Goal: Find specific page/section: Find specific page/section

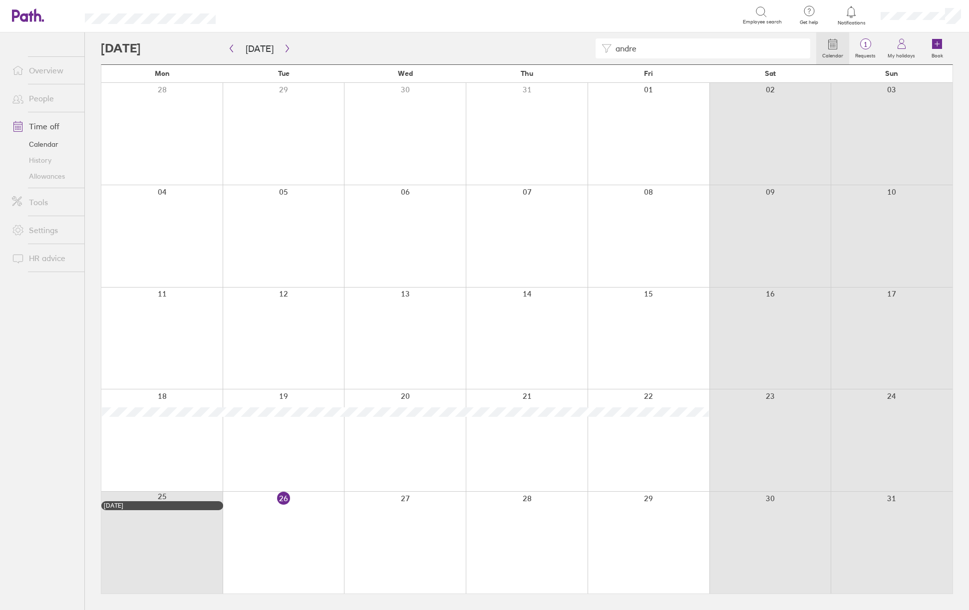
drag, startPoint x: 647, startPoint y: 48, endPoint x: 606, endPoint y: 50, distance: 41.0
click at [606, 50] on div "andre" at bounding box center [703, 48] width 215 height 20
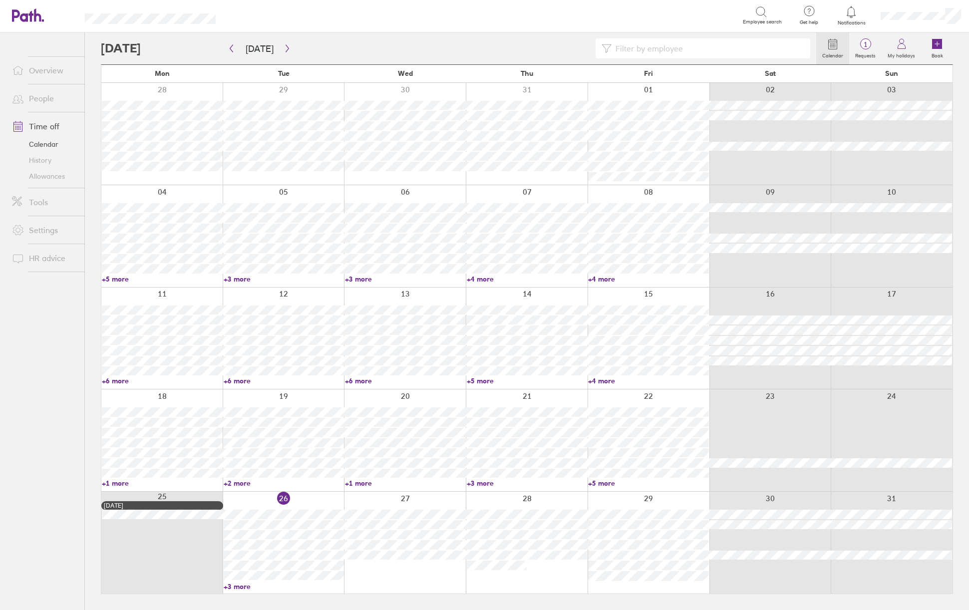
click at [640, 46] on input at bounding box center [708, 48] width 193 height 19
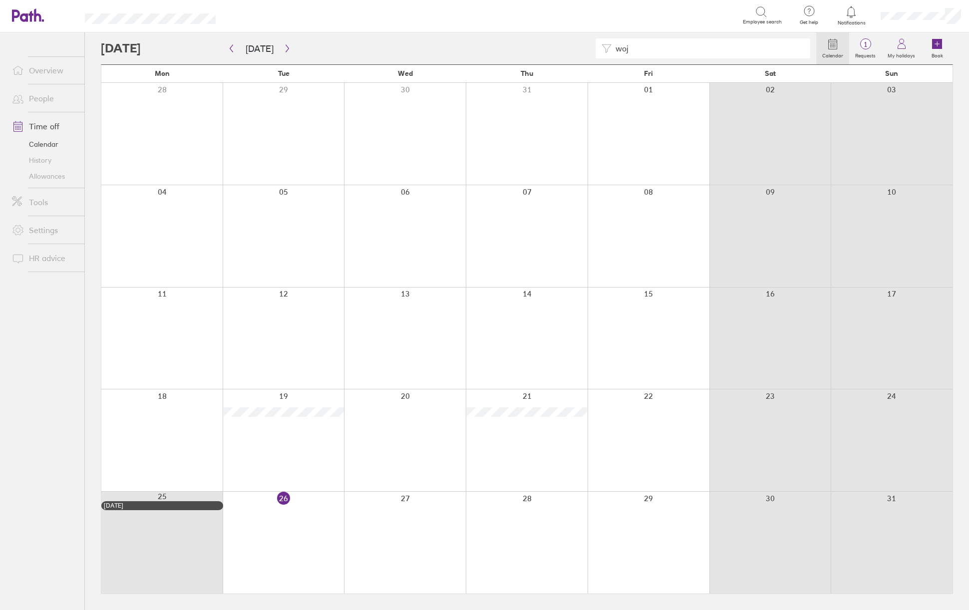
drag, startPoint x: 716, startPoint y: 39, endPoint x: 538, endPoint y: 50, distance: 178.1
click at [538, 50] on div "woj" at bounding box center [459, 48] width 716 height 20
drag, startPoint x: 648, startPoint y: 55, endPoint x: 578, endPoint y: 54, distance: 69.4
click at [578, 54] on div "[PERSON_NAME]" at bounding box center [459, 48] width 716 height 20
drag, startPoint x: 653, startPoint y: 53, endPoint x: 604, endPoint y: 53, distance: 48.4
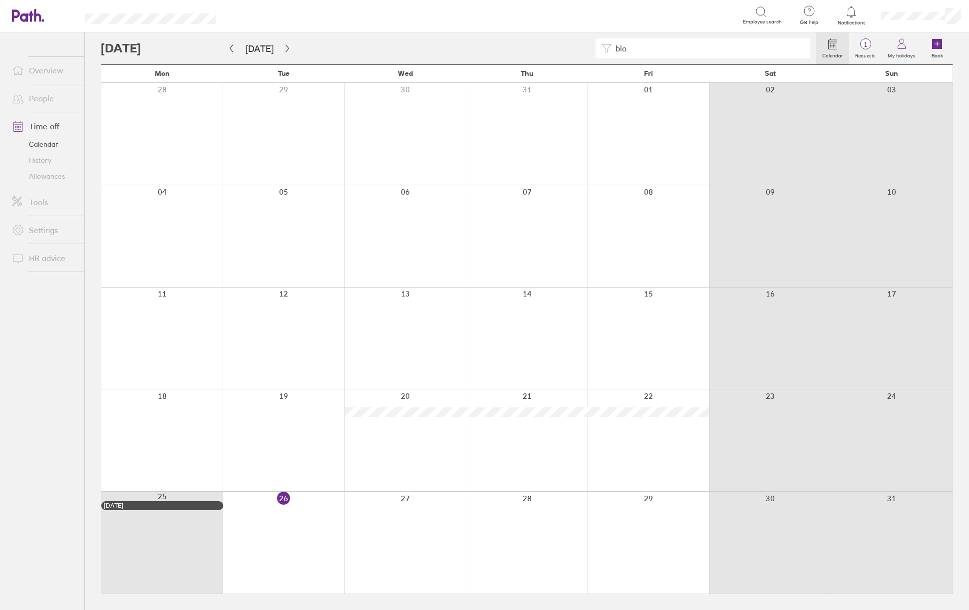
click at [604, 53] on div "blo" at bounding box center [703, 48] width 215 height 20
drag, startPoint x: 645, startPoint y: 54, endPoint x: 606, endPoint y: 54, distance: 38.5
click at [606, 54] on div "car" at bounding box center [703, 48] width 215 height 20
drag, startPoint x: 655, startPoint y: 53, endPoint x: 585, endPoint y: 42, distance: 70.8
click at [582, 48] on div "rya" at bounding box center [459, 48] width 716 height 20
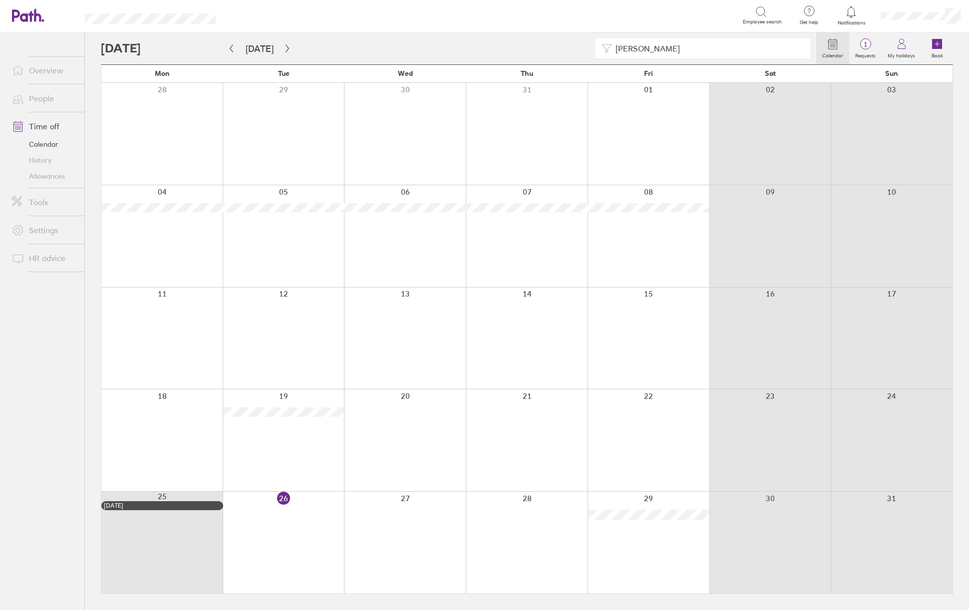
drag, startPoint x: 712, startPoint y: 54, endPoint x: 602, endPoint y: 53, distance: 109.9
click at [601, 52] on div "[PERSON_NAME]" at bounding box center [703, 48] width 215 height 20
drag, startPoint x: 644, startPoint y: 47, endPoint x: 598, endPoint y: 49, distance: 46.0
click at [593, 53] on div "rob" at bounding box center [459, 48] width 716 height 20
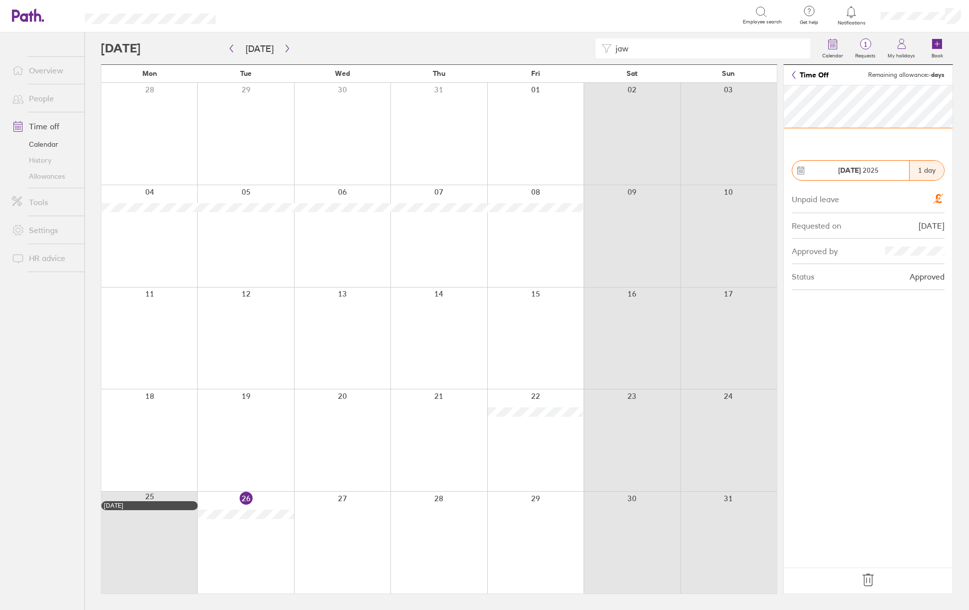
drag, startPoint x: 646, startPoint y: 52, endPoint x: 585, endPoint y: 44, distance: 60.9
click at [585, 45] on div "jaw" at bounding box center [459, 48] width 716 height 20
type input "a"
click at [648, 49] on input "dar" at bounding box center [708, 48] width 193 height 19
drag, startPoint x: 656, startPoint y: 54, endPoint x: 533, endPoint y: 63, distance: 123.2
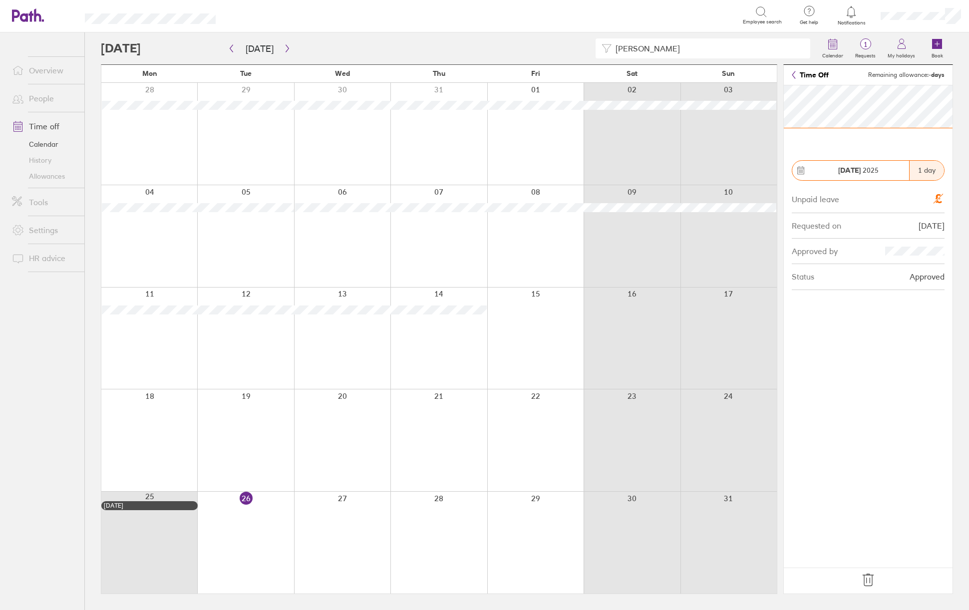
click at [533, 63] on div "dani Calendar 1 Requests My holidays Book" at bounding box center [527, 48] width 852 height 32
drag, startPoint x: 651, startPoint y: 50, endPoint x: 605, endPoint y: 49, distance: 45.9
click at [605, 49] on div "[PERSON_NAME]" at bounding box center [703, 48] width 215 height 20
type input "[PERSON_NAME]"
